Goal: Navigation & Orientation: Find specific page/section

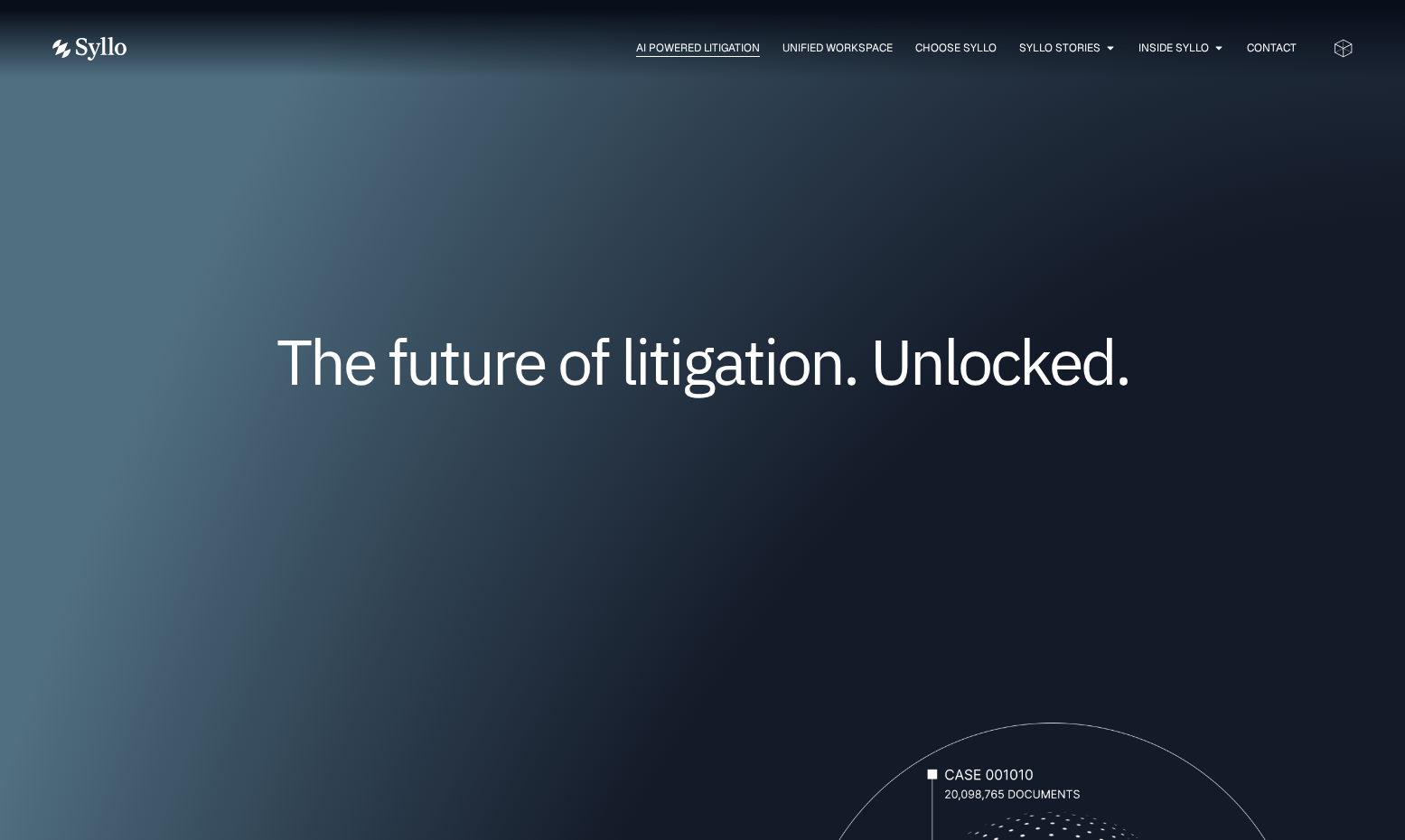
click at [689, 44] on span "AI Powered Litigation" at bounding box center [698, 48] width 124 height 16
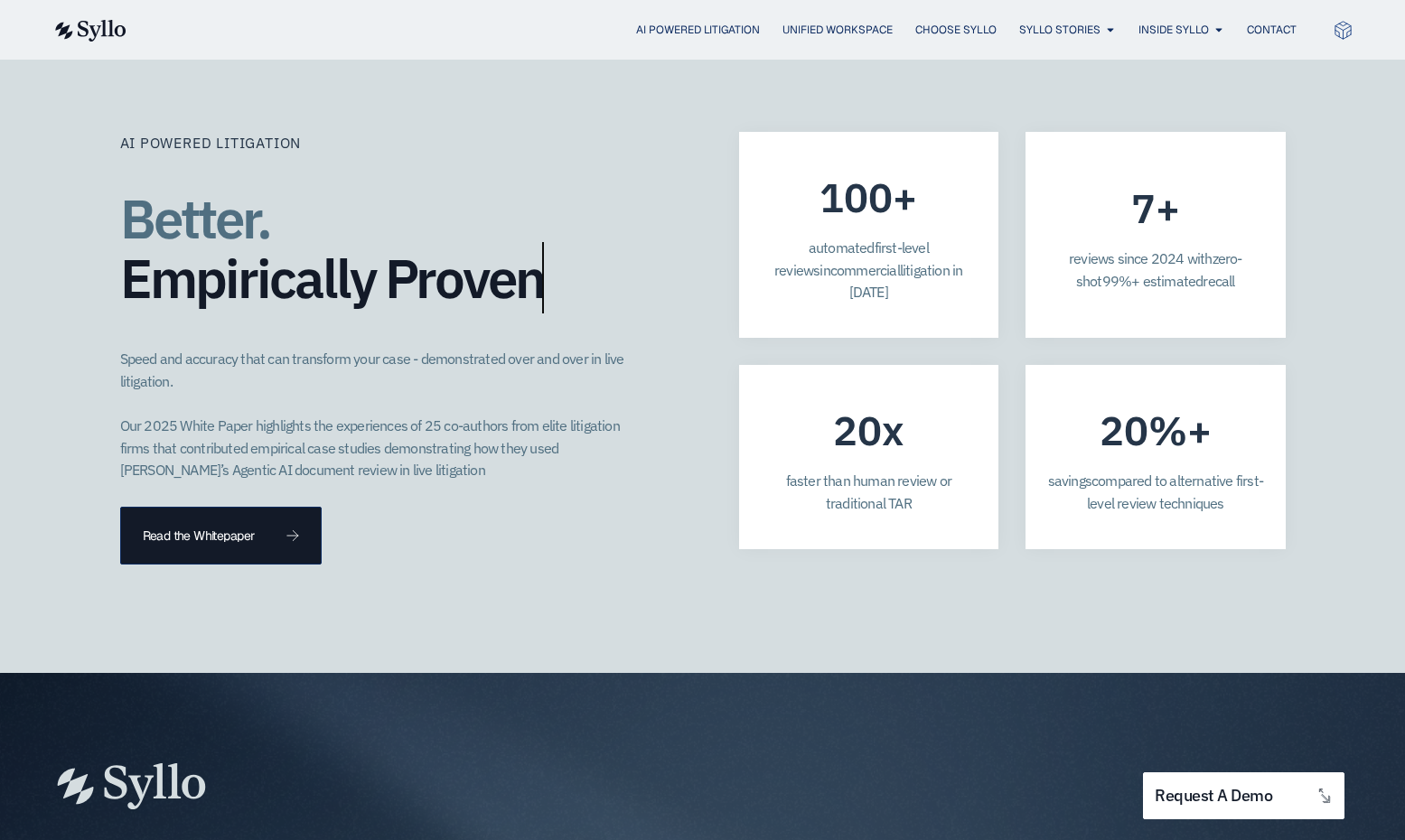
scroll to position [5217, 0]
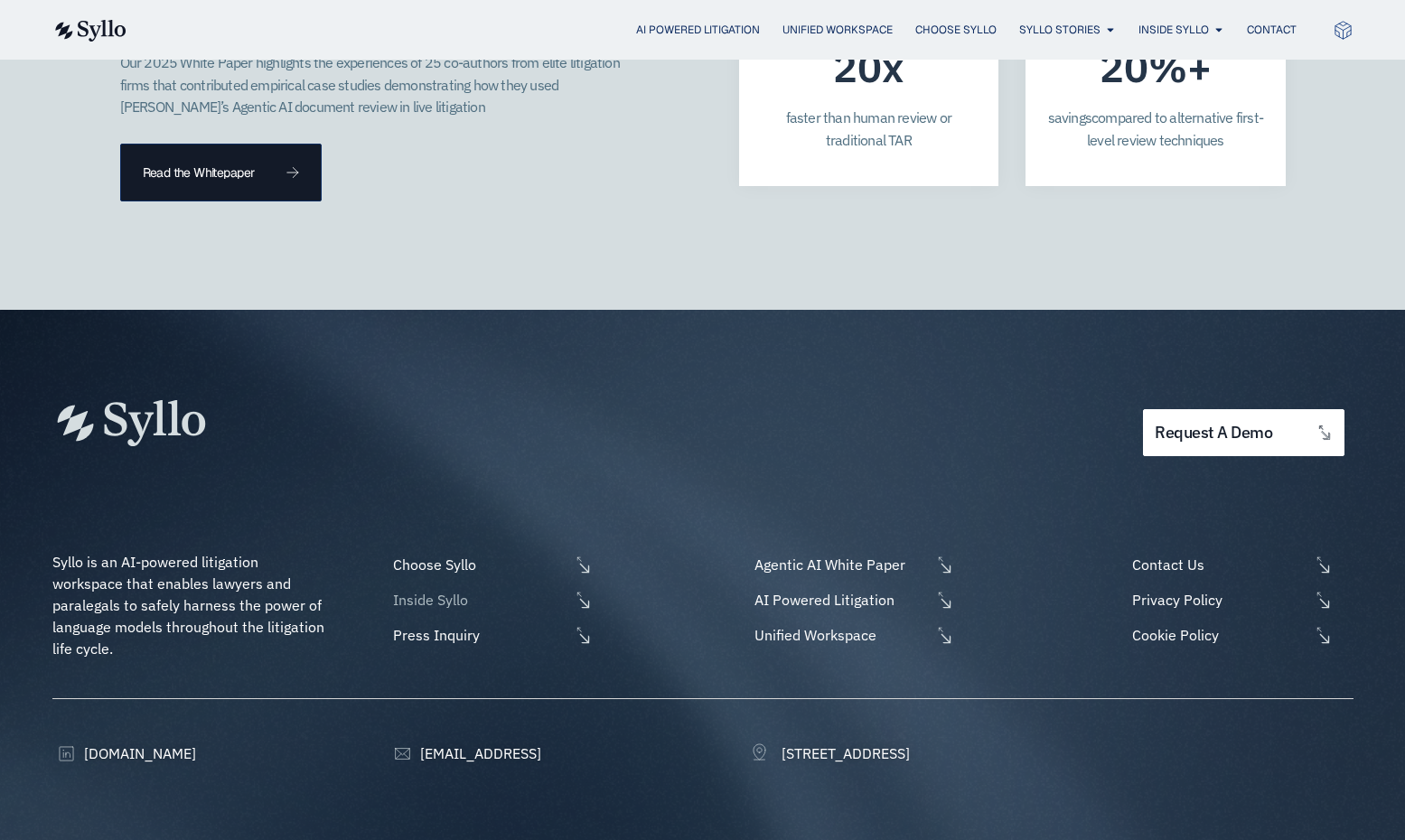
click at [447, 589] on span "Inside Syllo" at bounding box center [479, 600] width 181 height 22
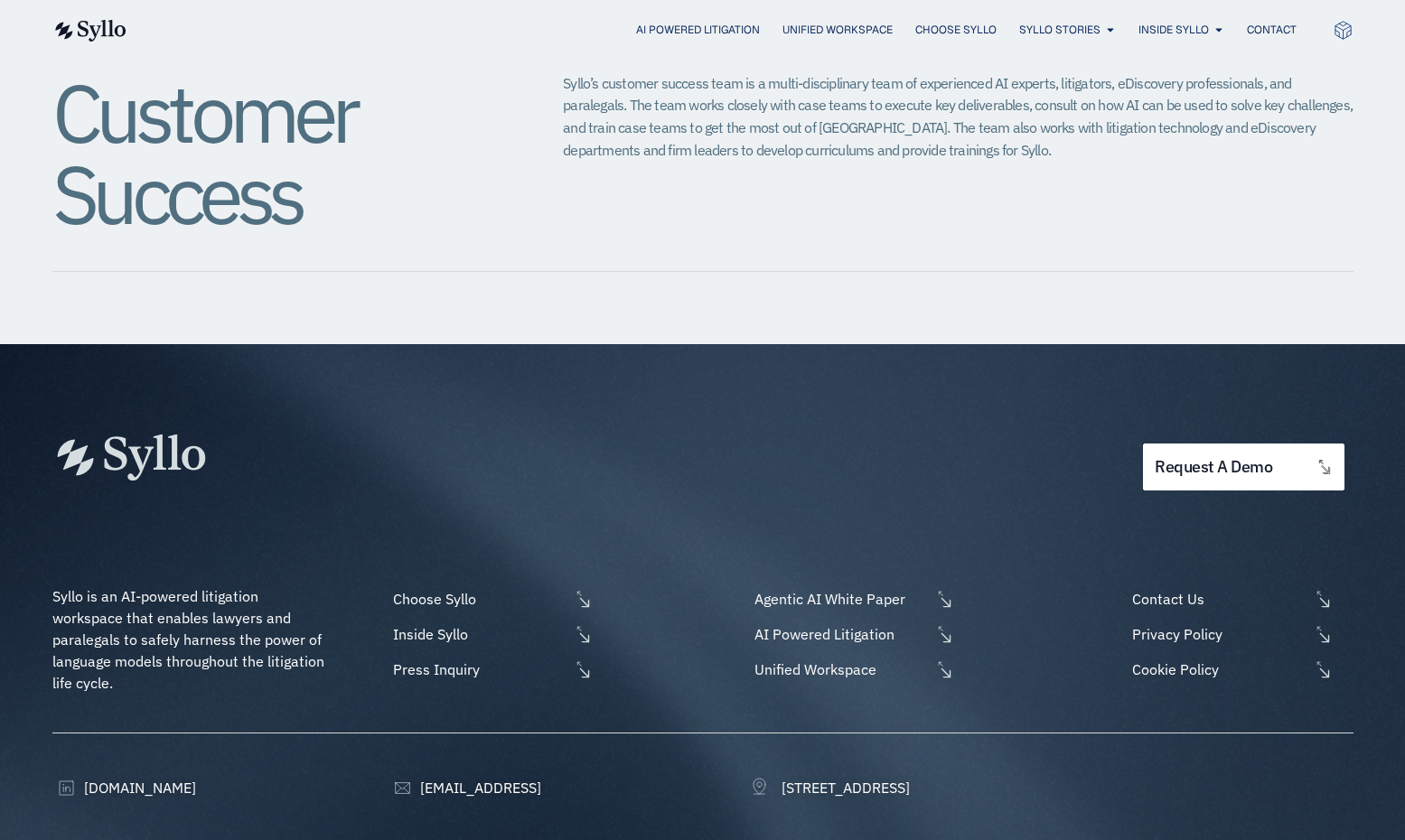
scroll to position [2199, 0]
